Goal: Task Accomplishment & Management: Use online tool/utility

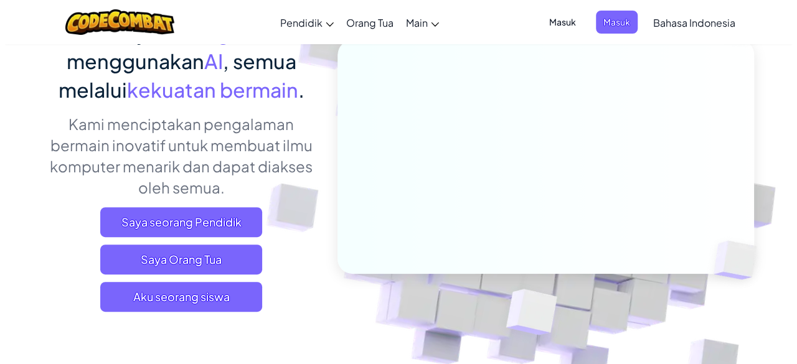
scroll to position [130, 0]
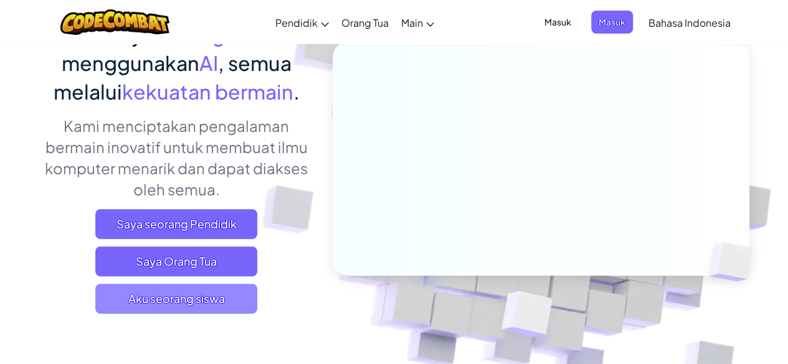
click at [234, 294] on span "Aku seorang siswa" at bounding box center [176, 299] width 162 height 30
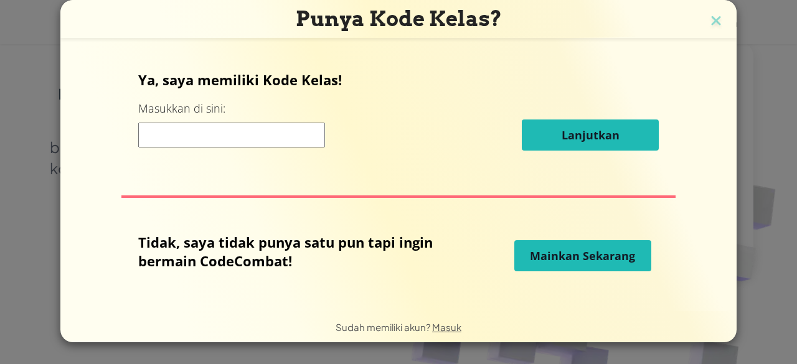
click at [269, 143] on input at bounding box center [231, 135] width 187 height 25
click at [557, 256] on span "Mainkan Sekarang" at bounding box center [582, 255] width 105 height 15
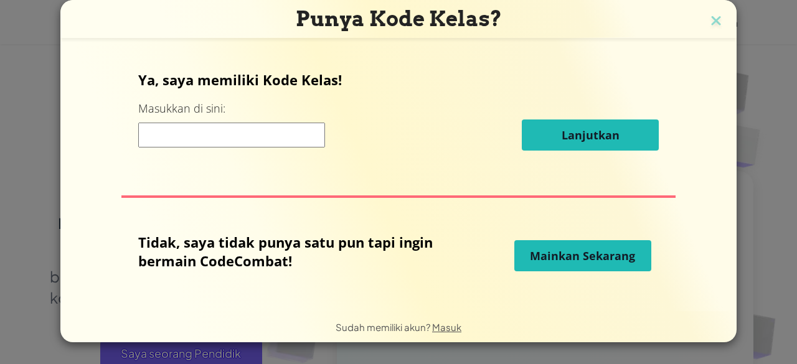
click at [593, 260] on span "Mainkan Sekarang" at bounding box center [582, 255] width 105 height 15
click at [612, 261] on span "Mainkan Sekarang" at bounding box center [582, 255] width 105 height 15
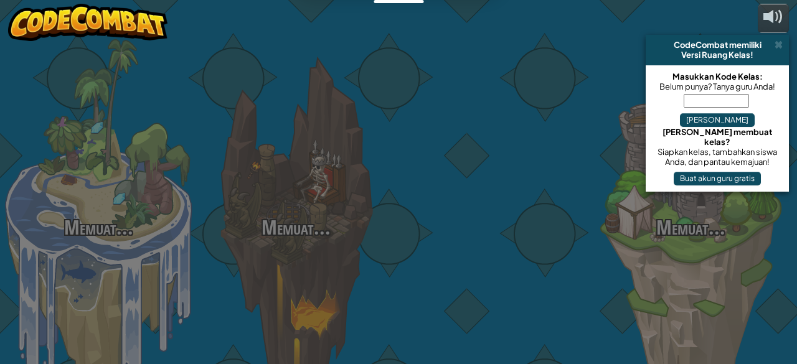
click at [612, 261] on div "Memuat... Memuat... Memuat... Memuat... Memuat... Memuat... Memuat..." at bounding box center [398, 182] width 797 height 364
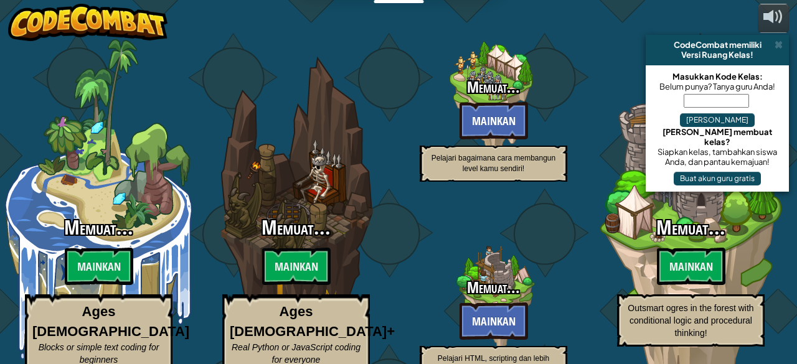
select select "id"
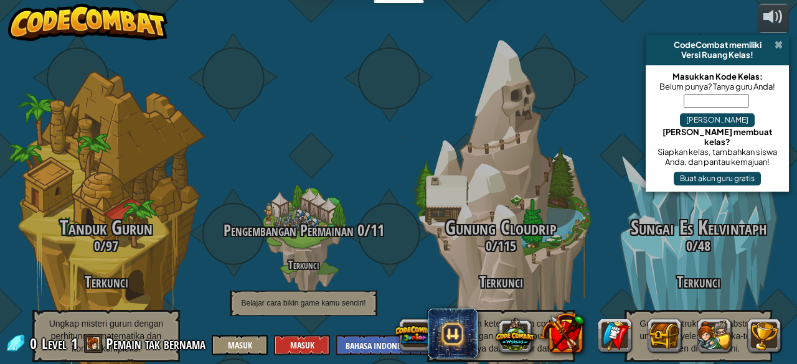
click at [778, 40] on span at bounding box center [779, 45] width 8 height 10
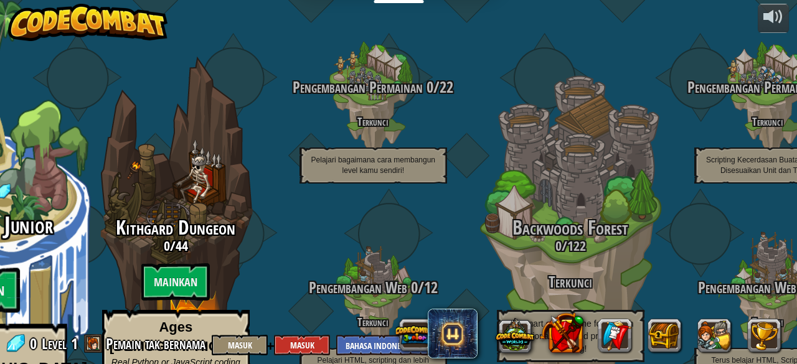
select select "id"
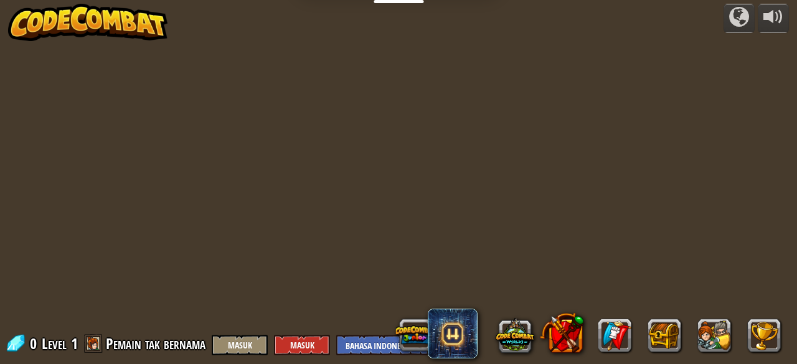
select select "id"
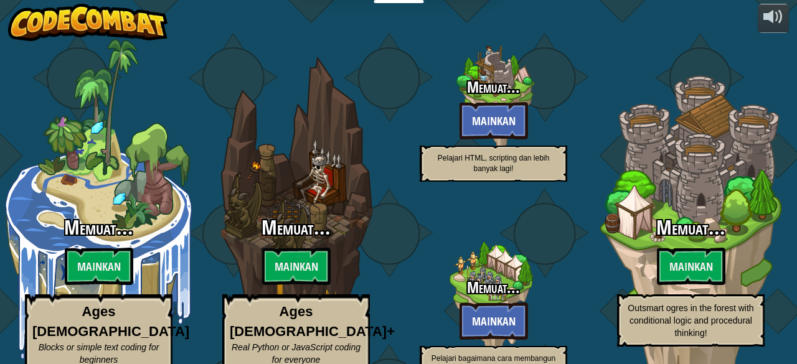
select select "id"
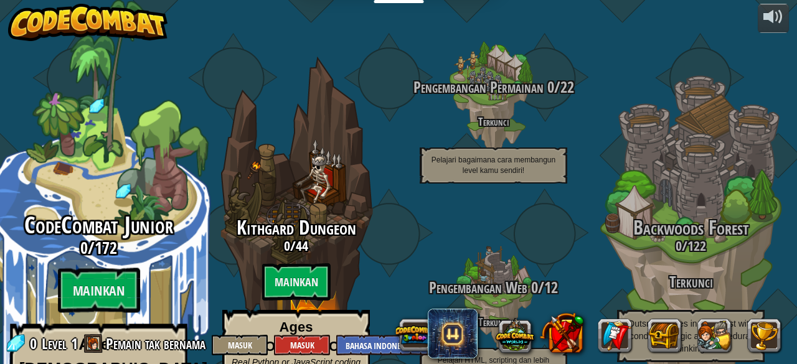
click at [61, 209] on span "CodeCombat Junior" at bounding box center [98, 225] width 149 height 32
select select "id"
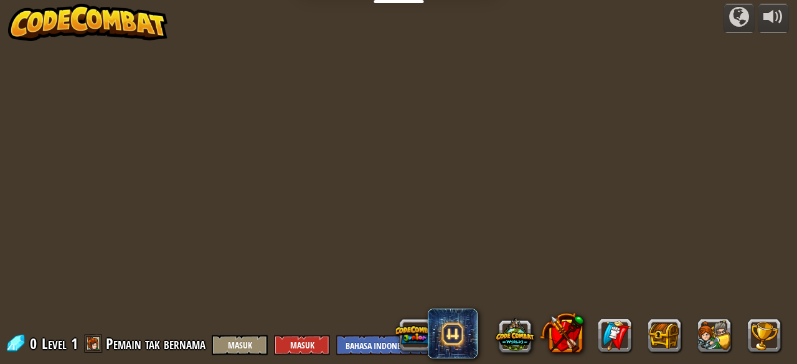
select select "id"
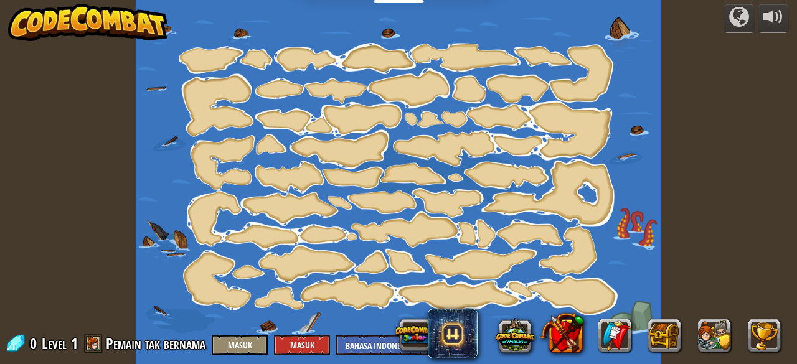
select select "id"
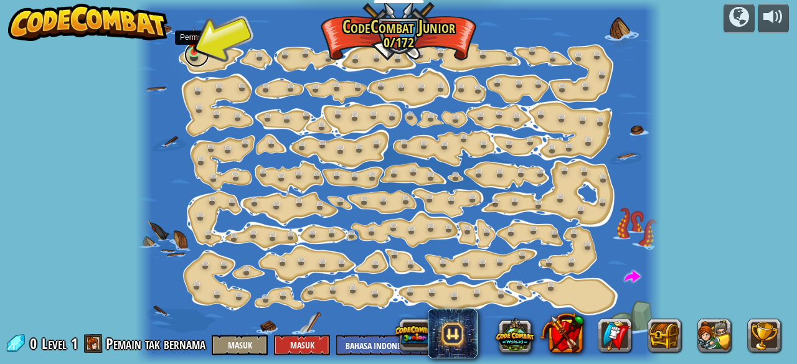
click at [194, 55] on link at bounding box center [196, 54] width 25 height 25
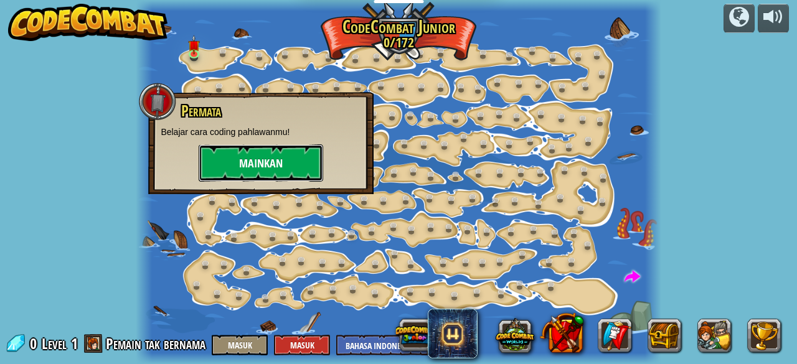
click at [246, 158] on button "Mainkan" at bounding box center [261, 162] width 125 height 37
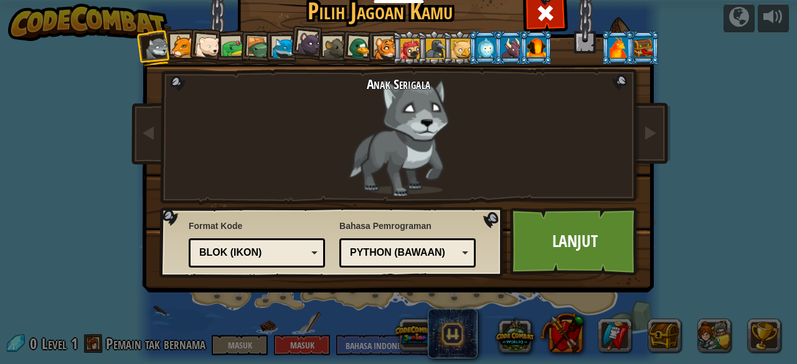
click at [453, 260] on div "Python (Bawaan)" at bounding box center [407, 252] width 120 height 19
drag, startPoint x: 308, startPoint y: 259, endPoint x: 313, endPoint y: 241, distance: 18.9
click at [313, 241] on div "Kode Teks Blok dan kode Blok Blok (ikon) Blok (ikon)" at bounding box center [257, 253] width 136 height 29
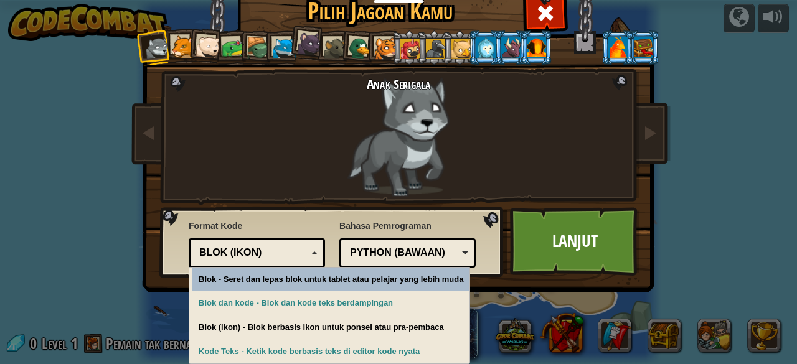
click at [313, 241] on div "Kode Teks Blok dan kode Blok Blok (ikon) Blok (ikon)" at bounding box center [257, 253] width 136 height 29
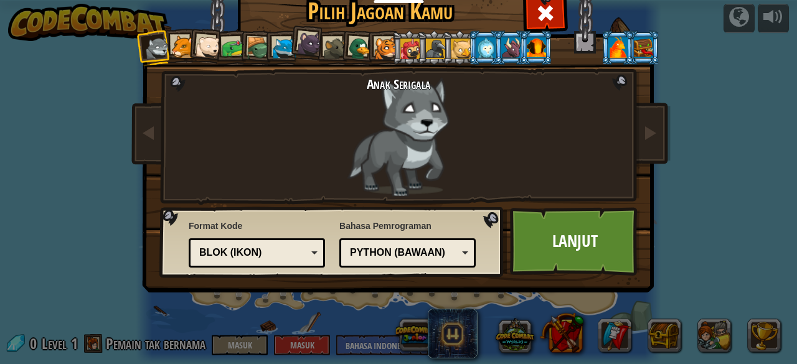
click at [313, 241] on div "Kode Teks Blok dan kode Blok Blok (ikon) Blok (ikon)" at bounding box center [257, 253] width 136 height 29
click at [500, 128] on div "Anak Serigala" at bounding box center [398, 137] width 327 height 120
click at [732, 70] on div "Pilih Jagoan Kamu 0 Anak Serigala Cougar Anak Beruang Kutub Frog Kura-kura Blue…" at bounding box center [398, 182] width 797 height 364
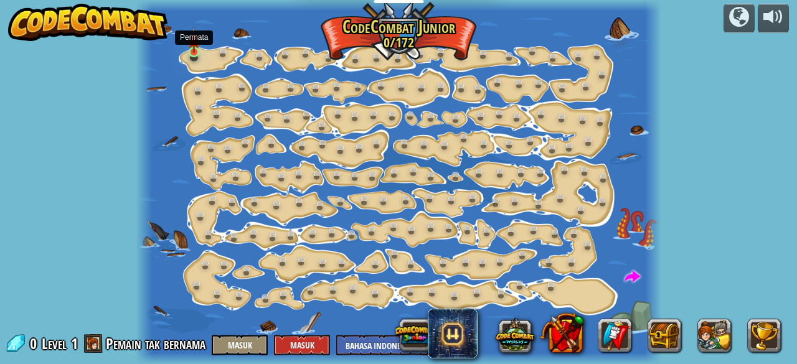
click at [189, 50] on img at bounding box center [193, 40] width 11 height 26
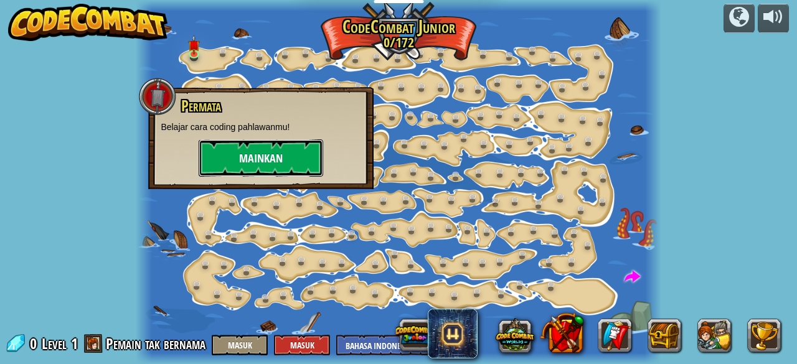
click at [272, 149] on button "Mainkan" at bounding box center [261, 157] width 125 height 37
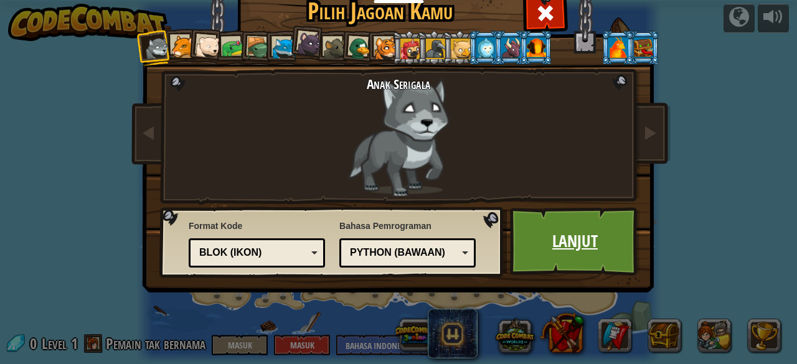
click at [559, 234] on link "Lanjut" at bounding box center [575, 241] width 130 height 68
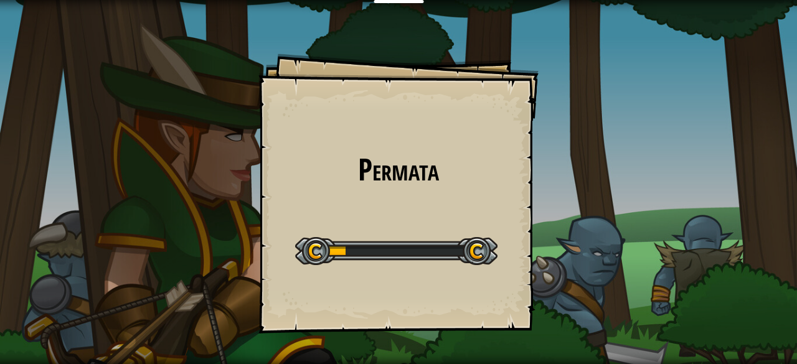
click at [356, 253] on div at bounding box center [396, 251] width 202 height 28
click at [468, 250] on div at bounding box center [396, 251] width 202 height 28
click at [466, 249] on div at bounding box center [396, 251] width 202 height 28
click at [406, 243] on div at bounding box center [396, 251] width 202 height 28
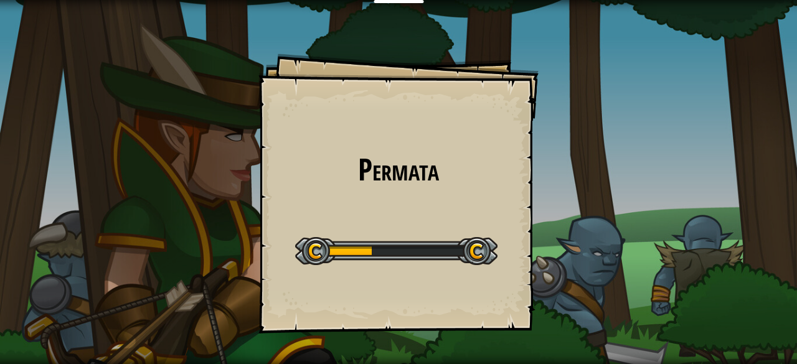
click at [432, 233] on div "Start Level" at bounding box center [396, 250] width 202 height 50
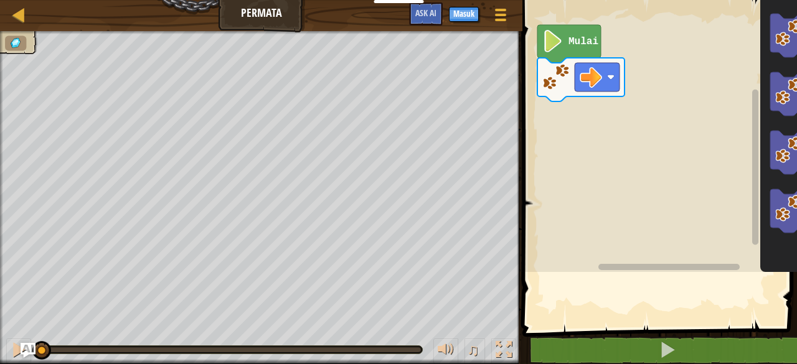
click at [640, 75] on rect "Ruang Kerja Blockly" at bounding box center [694, 133] width 351 height 278
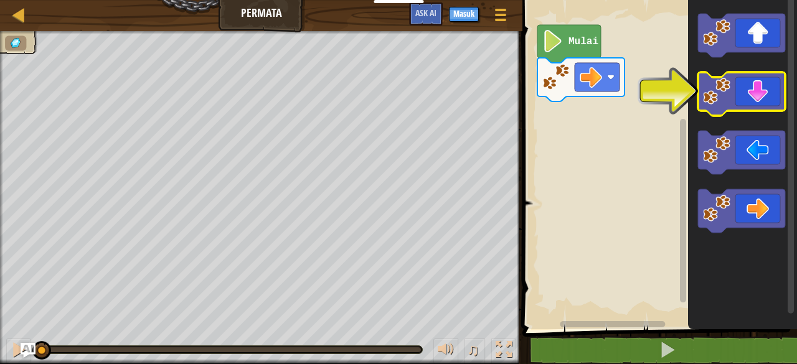
click at [773, 90] on icon "Ruang Kerja Blockly" at bounding box center [741, 94] width 87 height 44
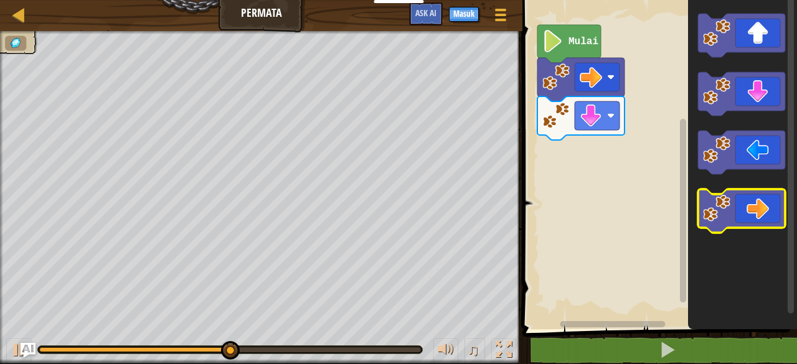
click at [736, 209] on icon "Ruang Kerja Blockly" at bounding box center [741, 211] width 87 height 44
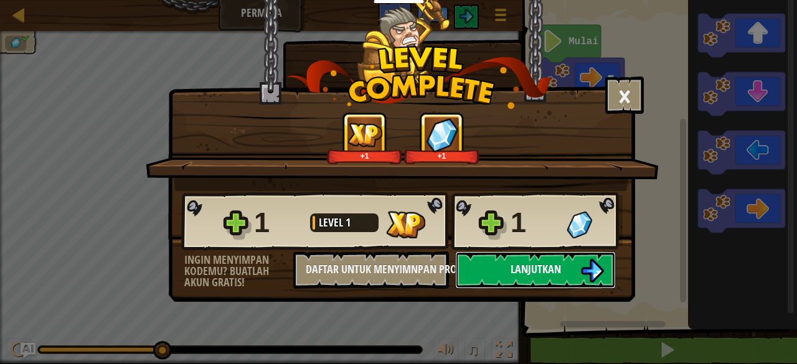
click at [538, 272] on span "Lanjutkan" at bounding box center [536, 270] width 50 height 16
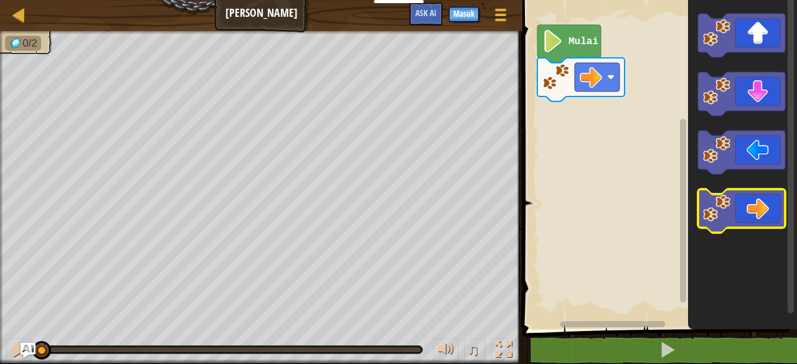
click at [721, 205] on image "Ruang Kerja Blockly" at bounding box center [716, 208] width 27 height 27
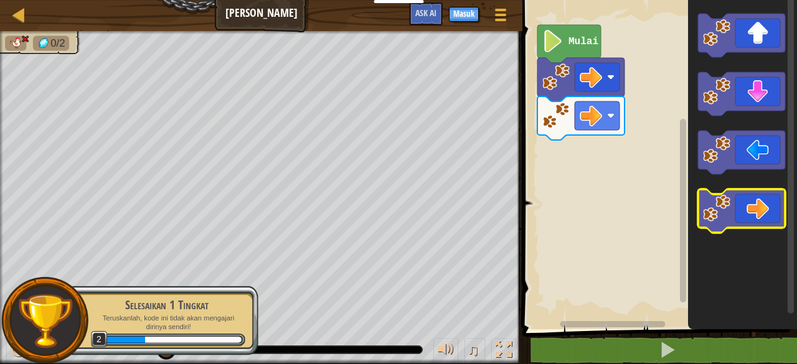
click at [719, 210] on image "Ruang Kerja Blockly" at bounding box center [716, 208] width 27 height 27
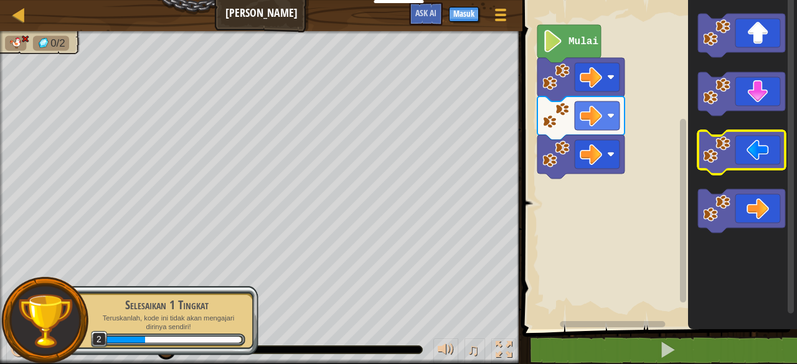
click at [722, 158] on image "Ruang Kerja Blockly" at bounding box center [716, 149] width 27 height 27
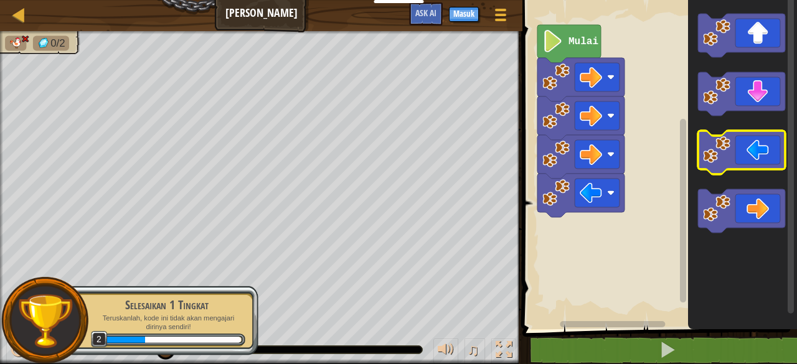
click at [722, 158] on image "Ruang Kerja Blockly" at bounding box center [716, 149] width 27 height 27
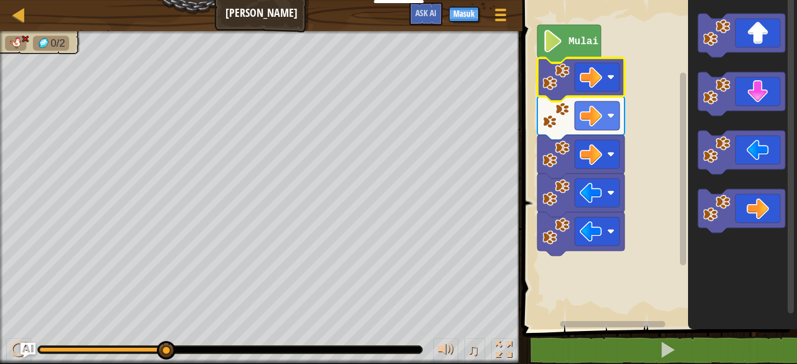
click at [565, 246] on icon "Ruang Kerja Blockly" at bounding box center [580, 234] width 87 height 44
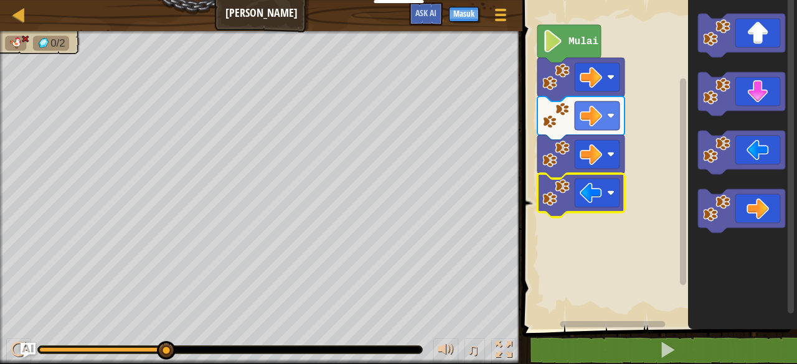
click at [544, 207] on icon "Ruang Kerja Blockly" at bounding box center [580, 196] width 87 height 44
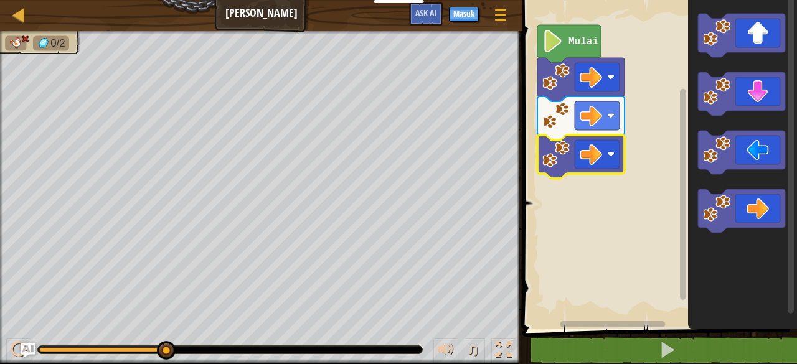
click at [571, 151] on icon "Ruang Kerja Blockly" at bounding box center [580, 157] width 87 height 44
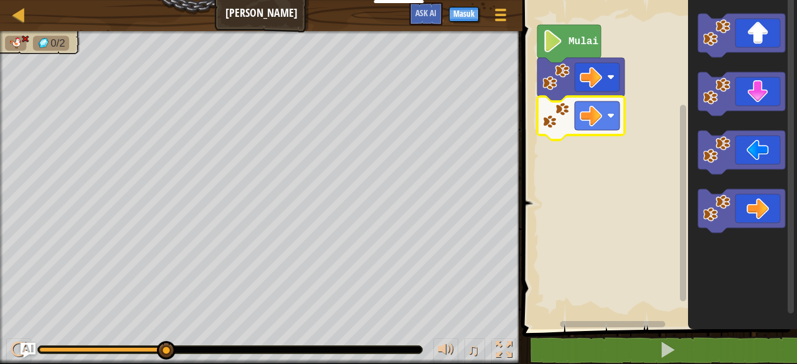
click at [570, 111] on icon "Ruang Kerja Blockly" at bounding box center [580, 119] width 87 height 44
click at [603, 111] on rect "Ruang Kerja Blockly" at bounding box center [597, 116] width 45 height 29
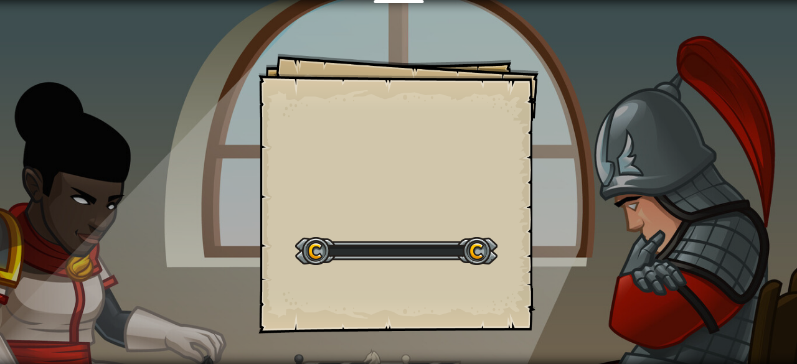
select select "id"
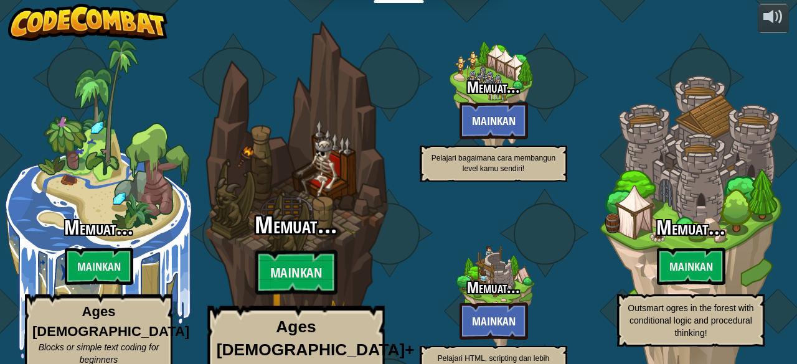
select select "id"
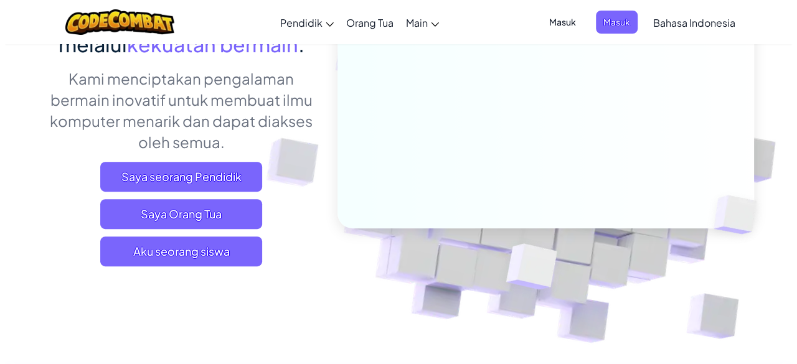
scroll to position [177, 0]
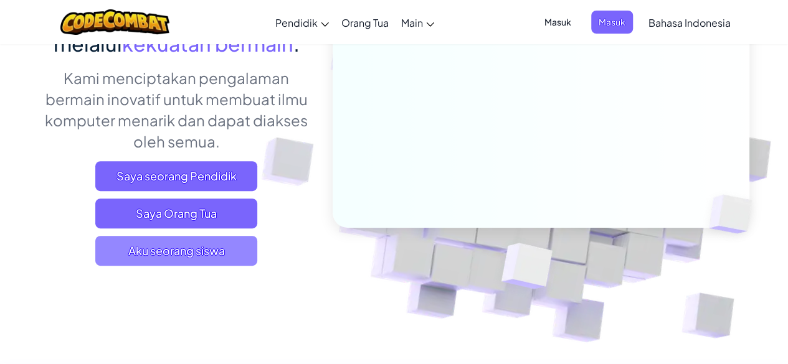
click at [188, 249] on span "Aku seorang siswa" at bounding box center [176, 251] width 162 height 30
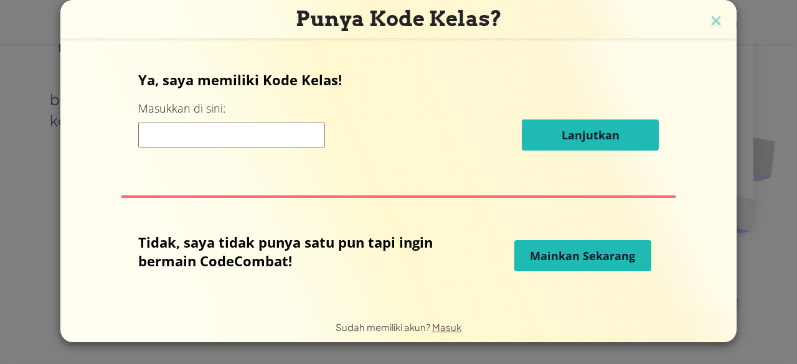
click at [247, 135] on input at bounding box center [231, 135] width 187 height 25
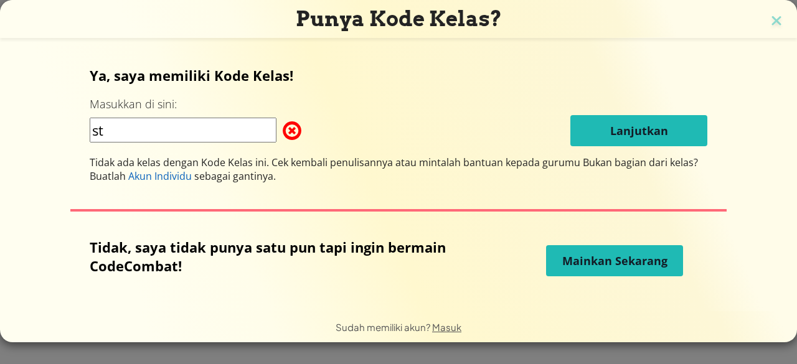
type input "s"
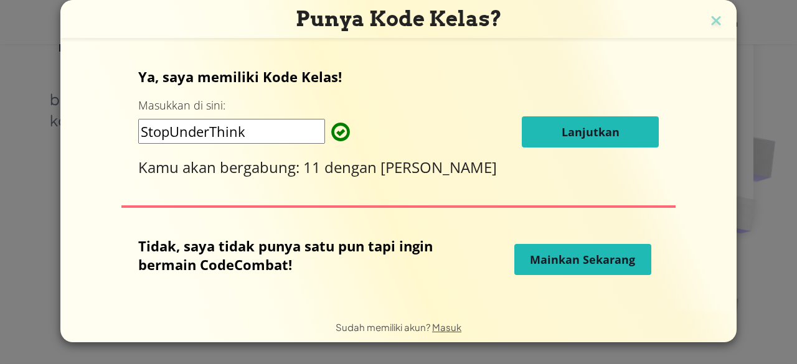
type input "StopUnderThink"
click at [527, 136] on button "Lanjutkan" at bounding box center [590, 131] width 137 height 31
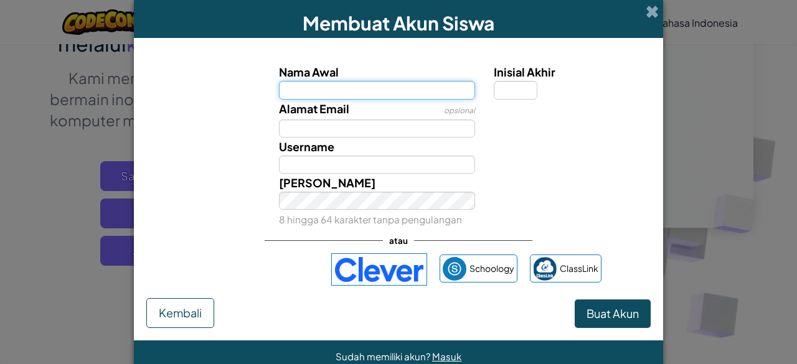
click at [430, 87] on input "Nama Awal" at bounding box center [377, 90] width 197 height 18
type input "Sherenity"
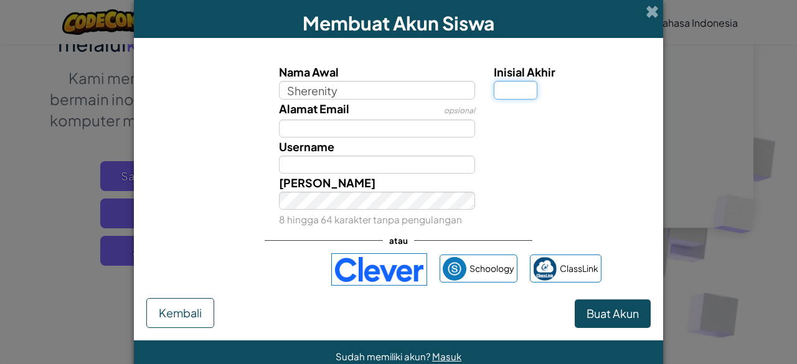
type input "Sherenity"
click at [497, 85] on input "Inisial Akhir" at bounding box center [516, 90] width 44 height 18
type input "P"
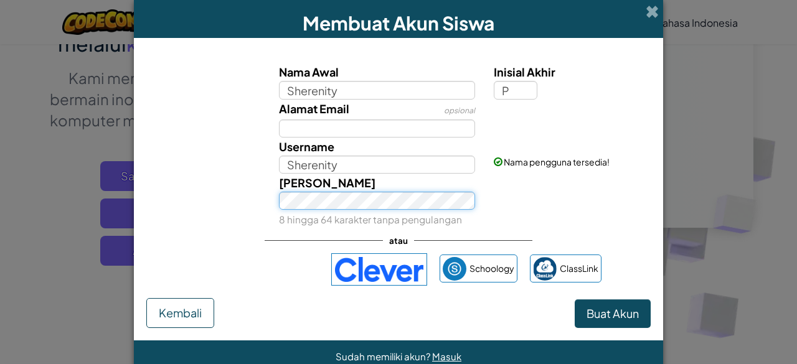
type input "Sherenity P"
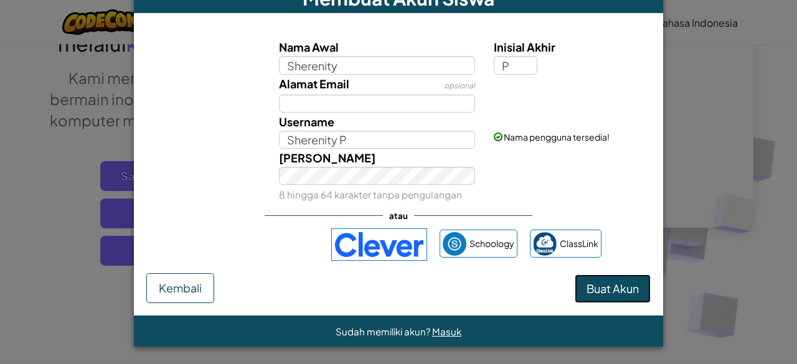
click at [585, 296] on button "Buat Akun" at bounding box center [613, 289] width 76 height 29
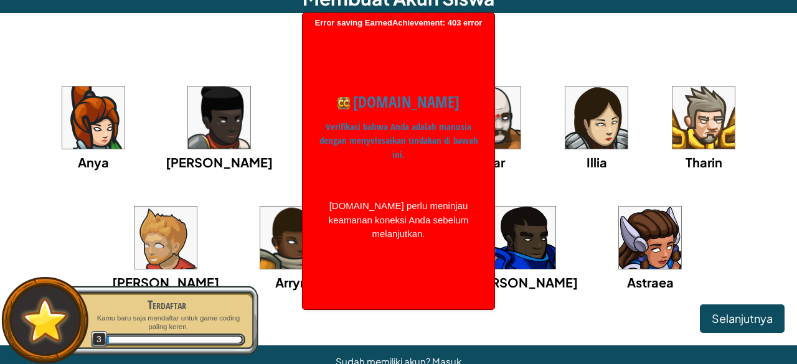
click at [77, 139] on img at bounding box center [93, 118] width 62 height 62
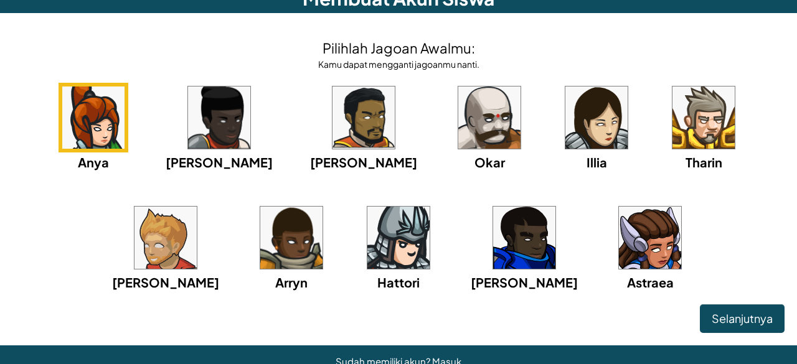
click at [78, 137] on img at bounding box center [93, 118] width 62 height 62
drag, startPoint x: 78, startPoint y: 137, endPoint x: 494, endPoint y: 109, distance: 416.3
click at [494, 109] on div "Anya Ida Alejandro Okar Illia Tharin Ned Arryn Hattori Gordon Astraea" at bounding box center [398, 203] width 772 height 240
click at [727, 312] on span "Selanjutnya" at bounding box center [742, 318] width 61 height 14
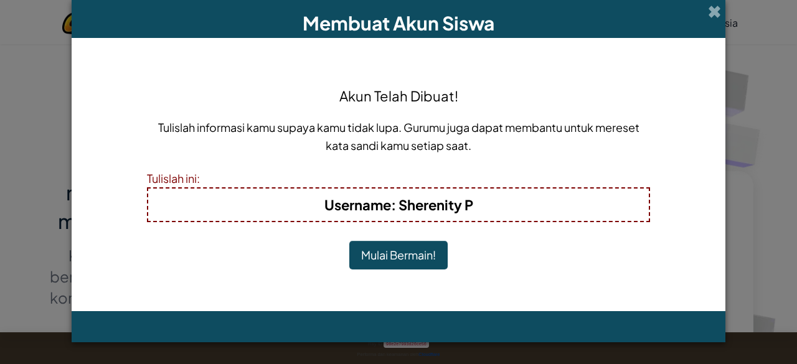
click at [413, 252] on button "Mulai Bermain!" at bounding box center [398, 255] width 98 height 29
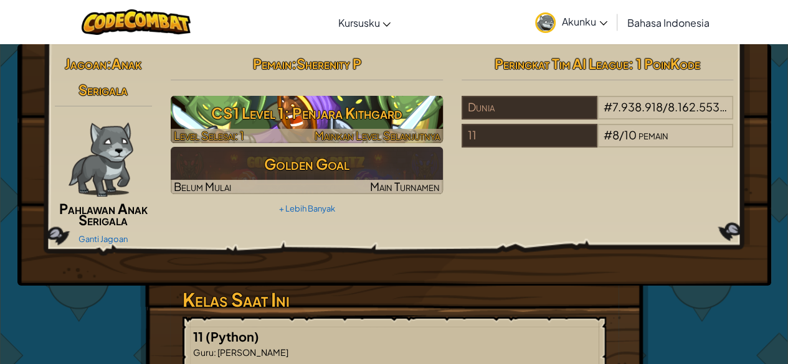
click at [394, 115] on h3 "CS1 Level 1: Penjara Kithgard" at bounding box center [307, 113] width 272 height 28
select select "id"
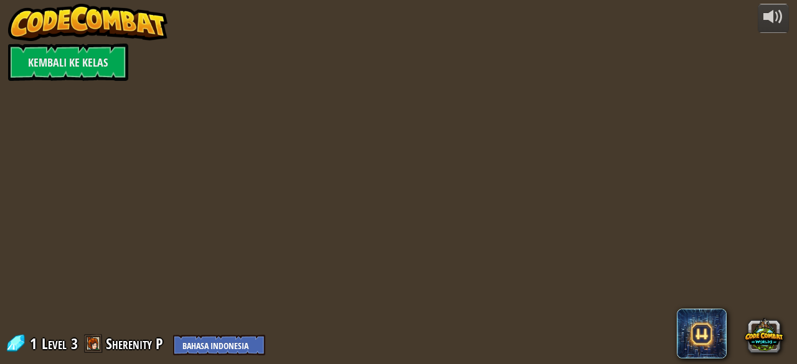
select select "id"
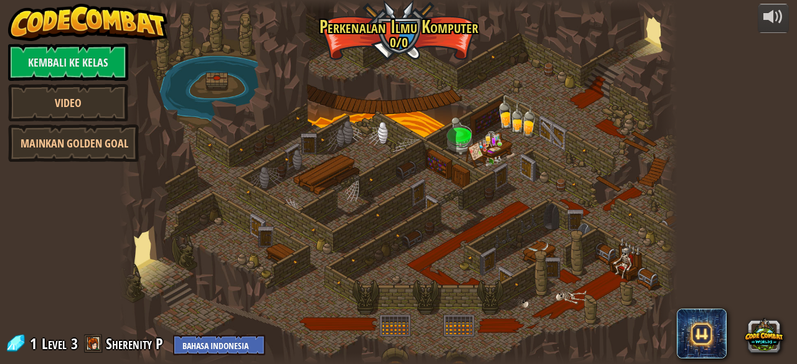
select select "id"
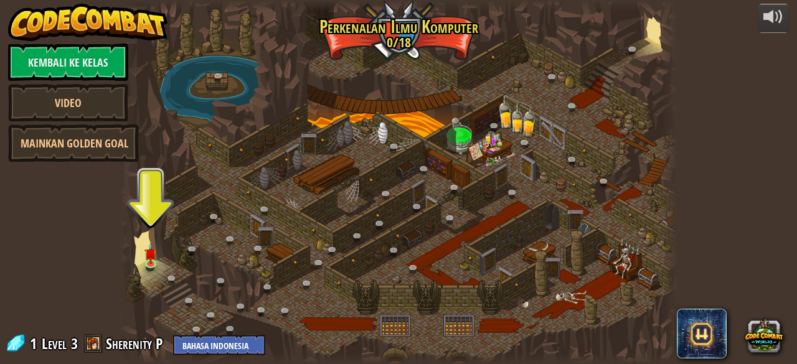
click at [438, 182] on div at bounding box center [398, 182] width 557 height 364
click at [151, 261] on img at bounding box center [150, 248] width 12 height 29
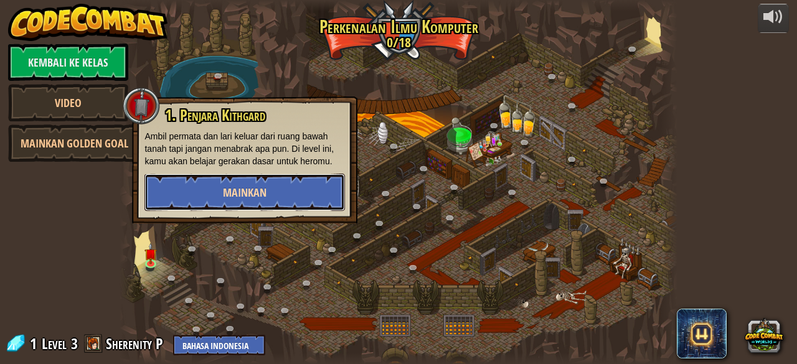
click at [215, 182] on button "Mainkan" at bounding box center [244, 192] width 201 height 37
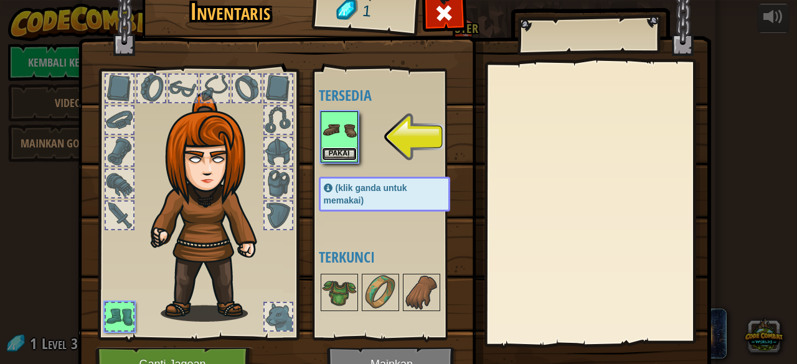
click at [335, 154] on button "Pakai" at bounding box center [339, 154] width 35 height 13
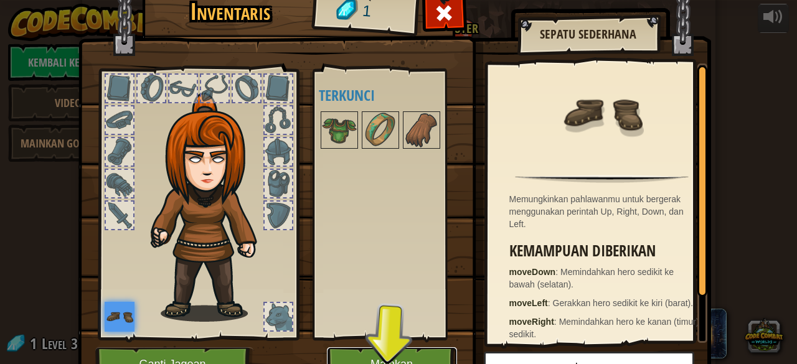
click at [420, 356] on button "Mainkan" at bounding box center [392, 364] width 130 height 34
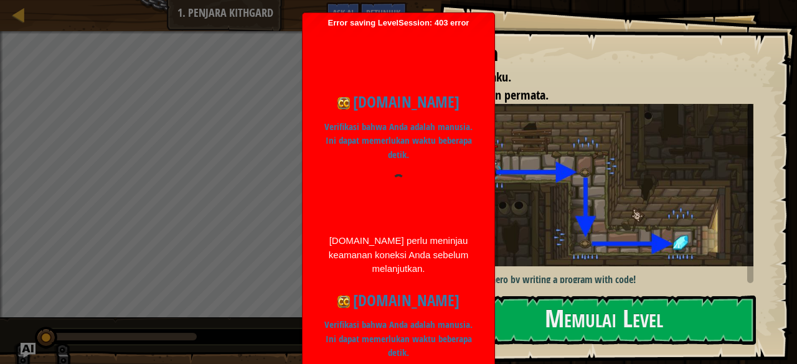
scroll to position [60, 0]
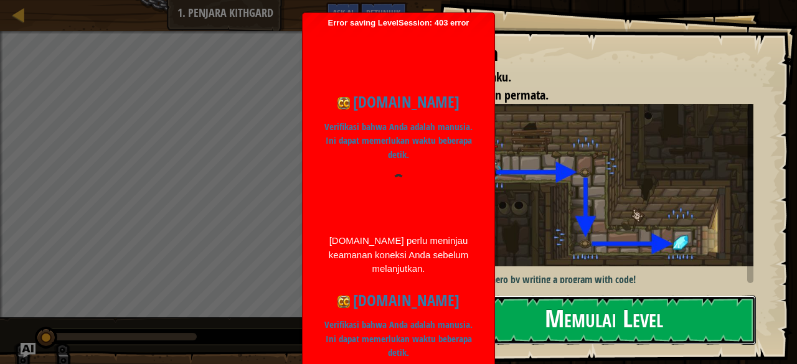
click at [592, 302] on button "Memulai Level" at bounding box center [603, 320] width 305 height 49
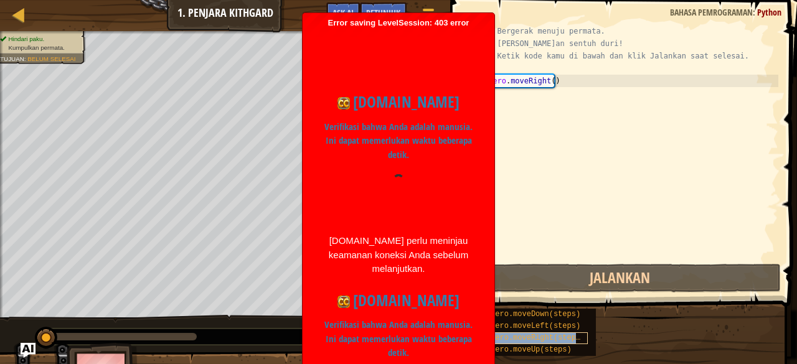
click at [570, 338] on span "hero.moveRight(steps)" at bounding box center [538, 338] width 94 height 9
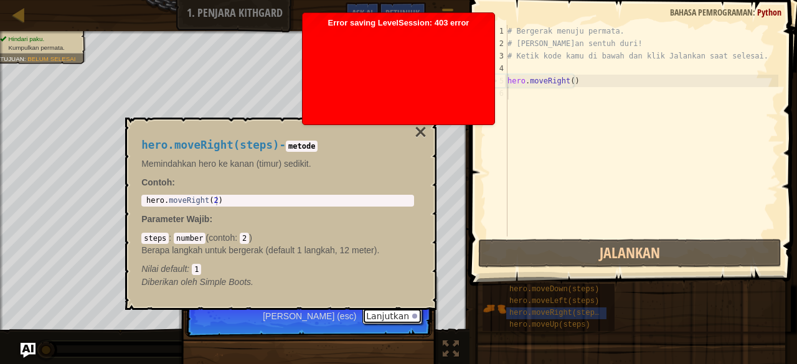
click at [394, 313] on button "Lanjutkan" at bounding box center [392, 316] width 60 height 16
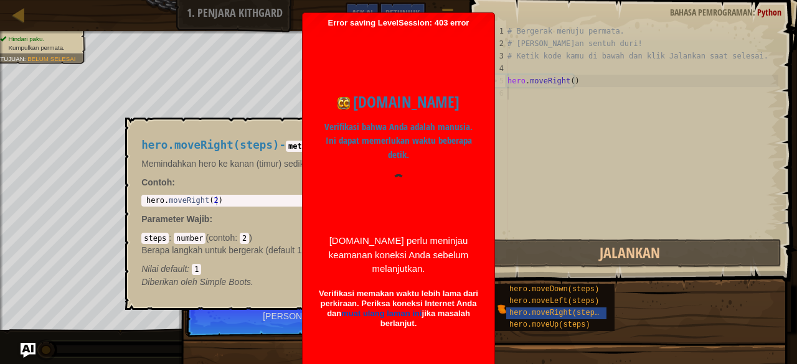
click at [409, 174] on div at bounding box center [398, 197] width 161 height 47
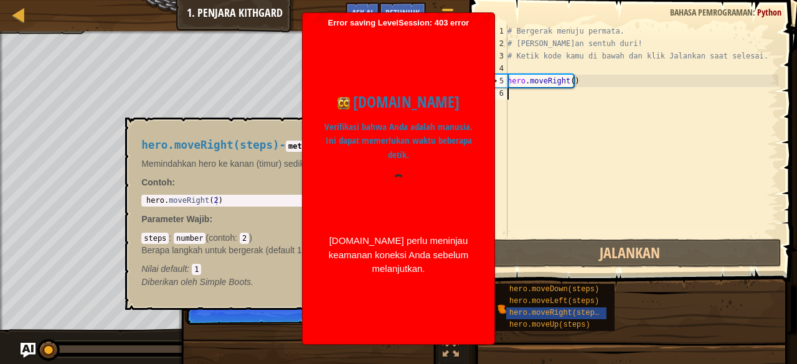
click at [416, 123] on p "Verifikasi bahwa Anda adalah manusia. Ini dapat memerlukan waktu beberapa detik." at bounding box center [398, 141] width 161 height 42
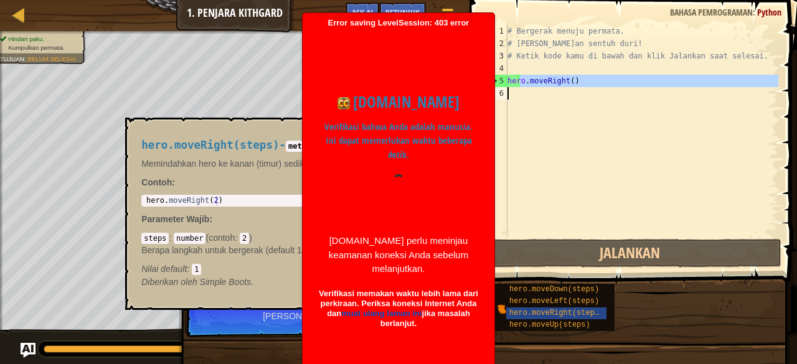
drag, startPoint x: 518, startPoint y: 85, endPoint x: 583, endPoint y: 108, distance: 68.5
click at [583, 108] on div "# Bergerak menuju permata. # Jangan sentuh duri! # Ketik kode kamu di bawah dan…" at bounding box center [641, 143] width 273 height 237
type textarea "hero.moveRight()"
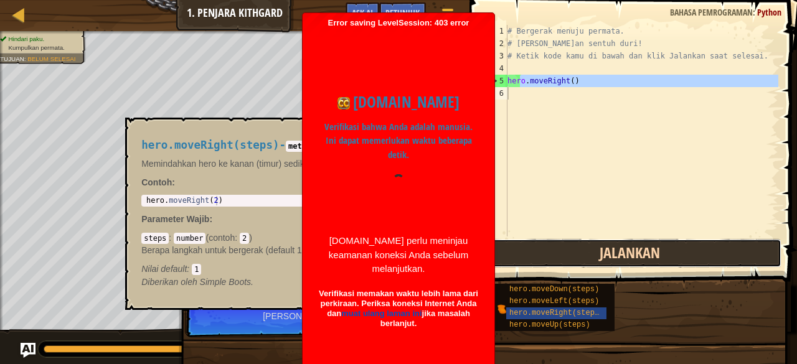
click at [619, 256] on button "Jalankan" at bounding box center [629, 253] width 303 height 29
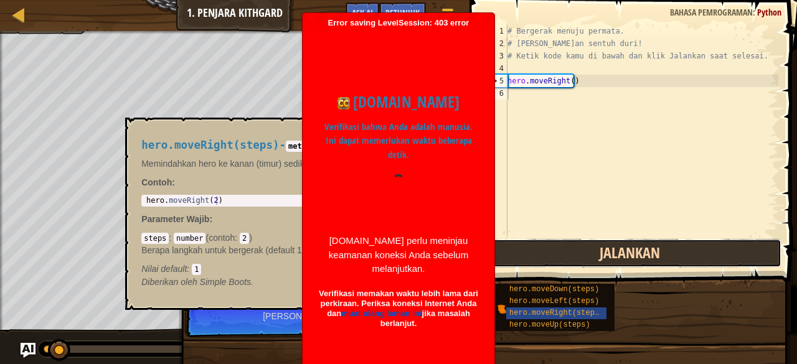
click at [617, 258] on button "Jalankan" at bounding box center [629, 253] width 303 height 29
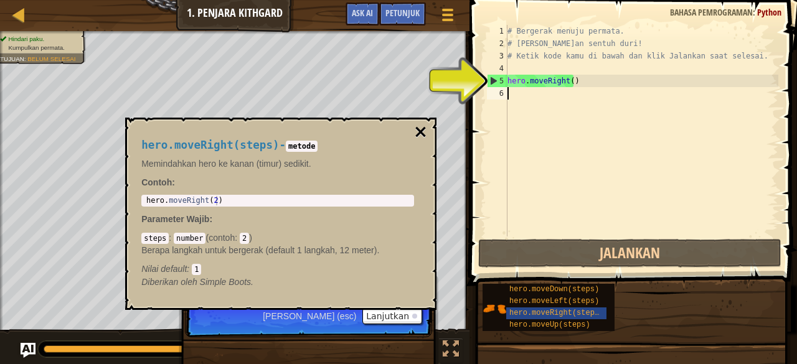
click at [424, 130] on button "×" at bounding box center [420, 131] width 14 height 17
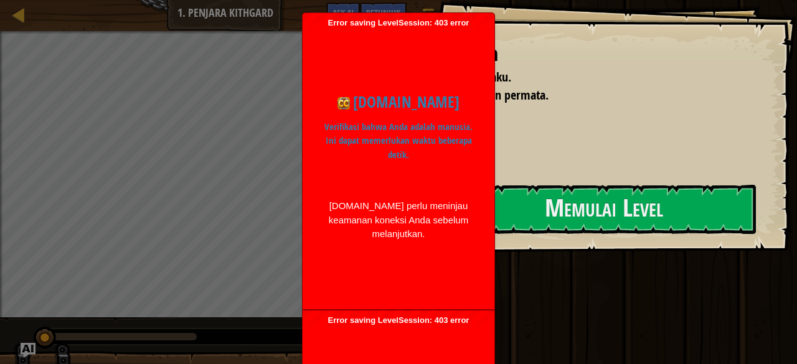
select select "id"
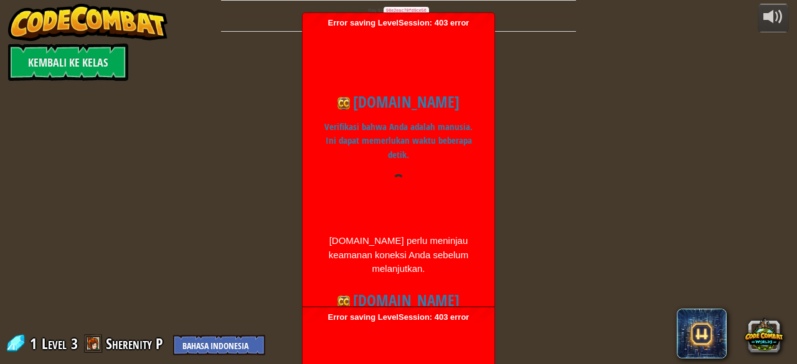
select select "id"
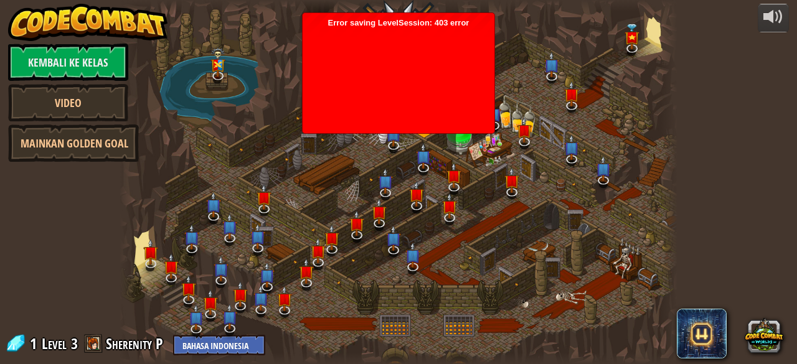
select select "id"
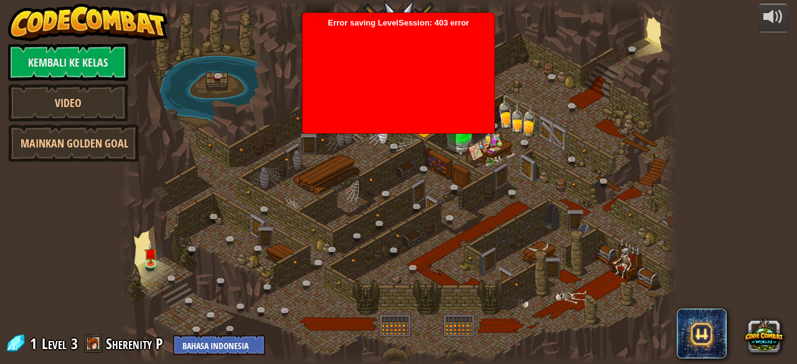
select select "id"
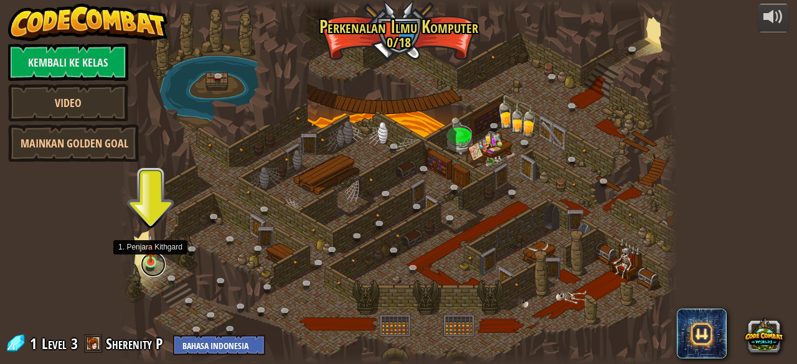
click at [148, 267] on link at bounding box center [153, 264] width 25 height 25
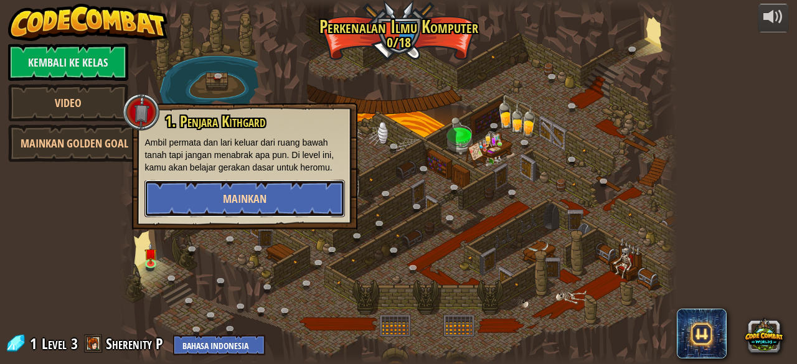
click at [197, 196] on button "Mainkan" at bounding box center [244, 198] width 201 height 37
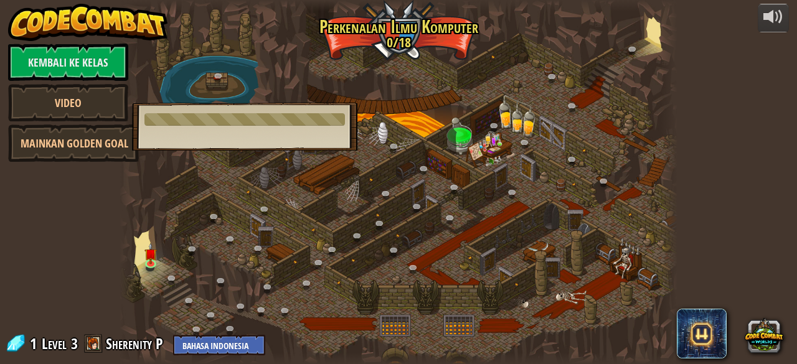
click at [197, 196] on div at bounding box center [398, 182] width 557 height 364
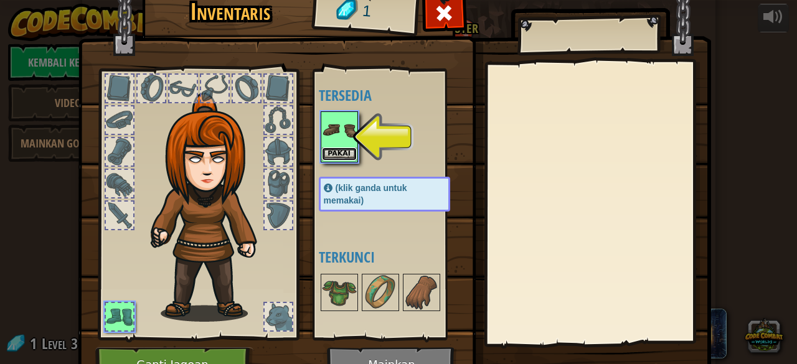
click at [325, 148] on button "Pakai" at bounding box center [339, 154] width 35 height 13
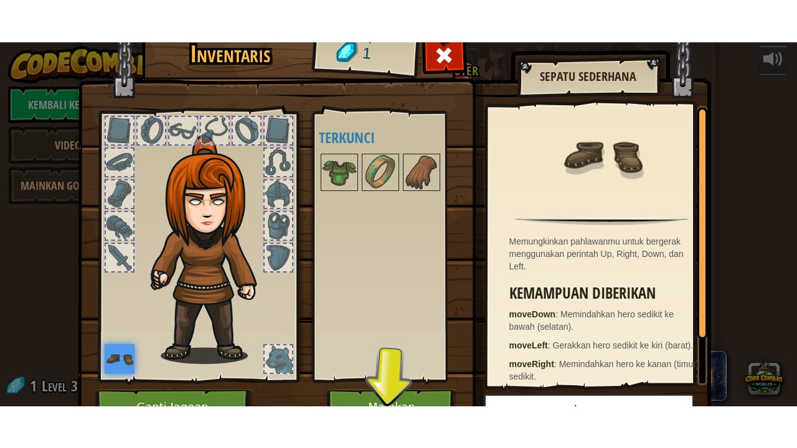
scroll to position [65, 0]
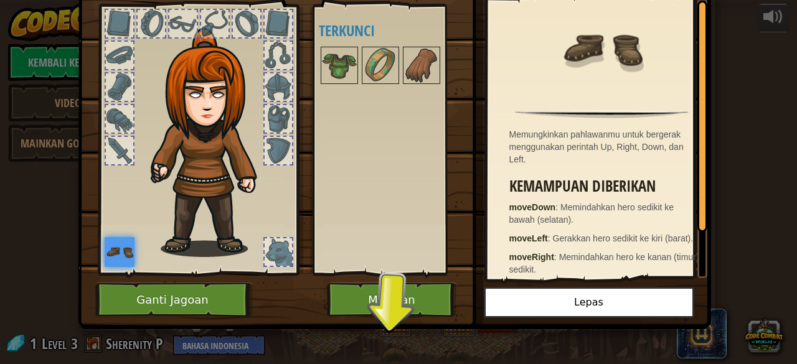
click at [369, 278] on img at bounding box center [394, 103] width 633 height 452
click at [369, 292] on button "Mainkan" at bounding box center [392, 300] width 130 height 34
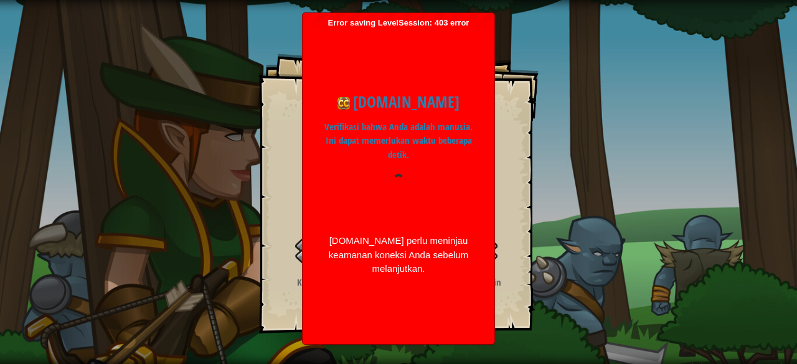
drag, startPoint x: 0, startPoint y: 0, endPoint x: 369, endPoint y: 292, distance: 470.8
click at [369, 292] on div "[DOMAIN_NAME] Verifikasi bahwa Anda adalah manusia. Ini dapat memerlukan waktu …" at bounding box center [398, 183] width 179 height 311
